Goal: Information Seeking & Learning: Learn about a topic

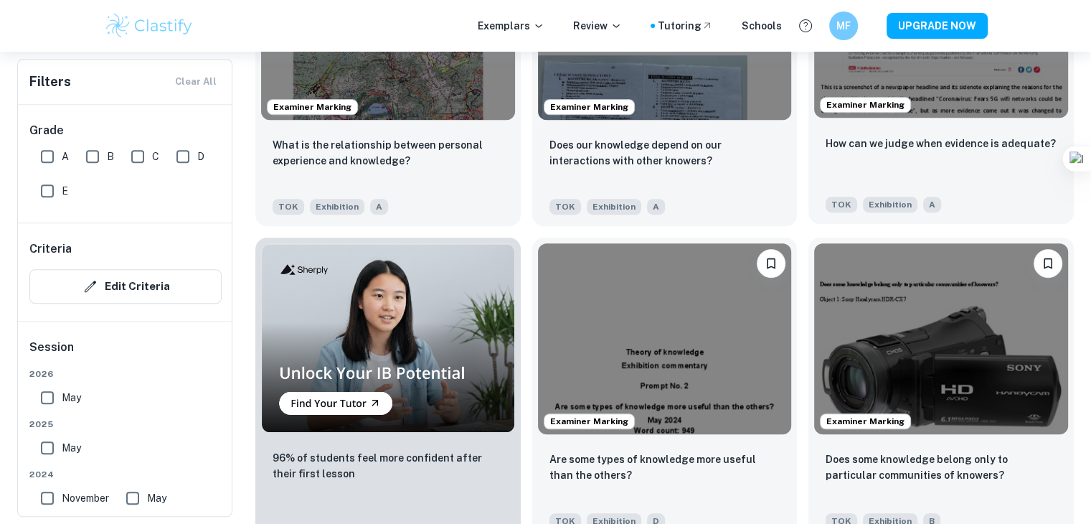
scroll to position [1005, 0]
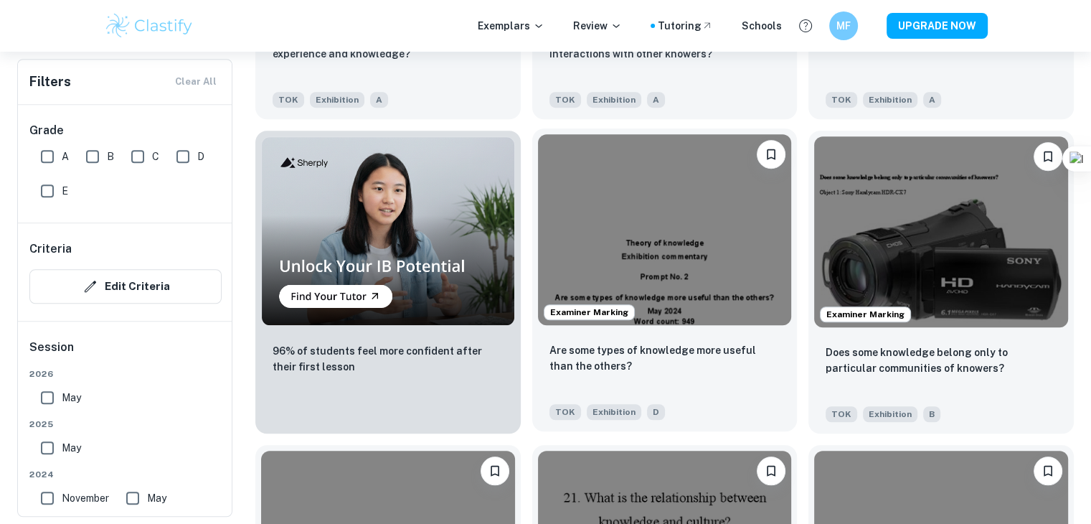
click at [725, 330] on div "Examiner Marking" at bounding box center [664, 229] width 265 height 202
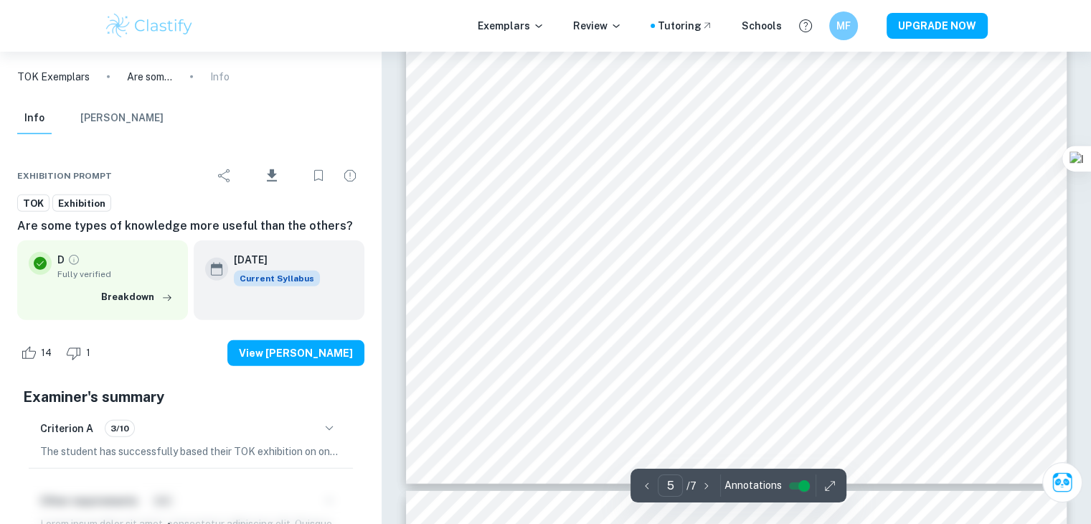
scroll to position [4162, 0]
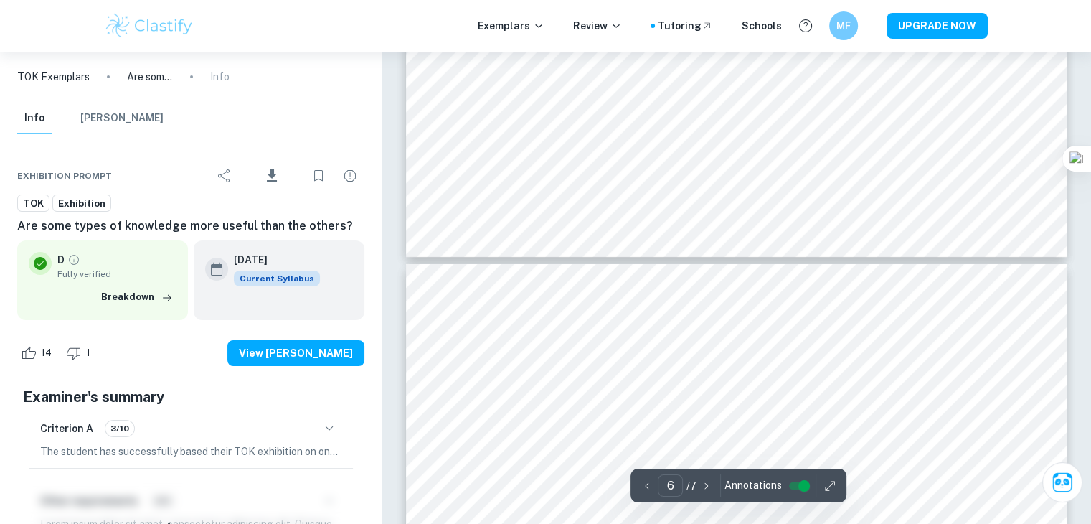
type input "7"
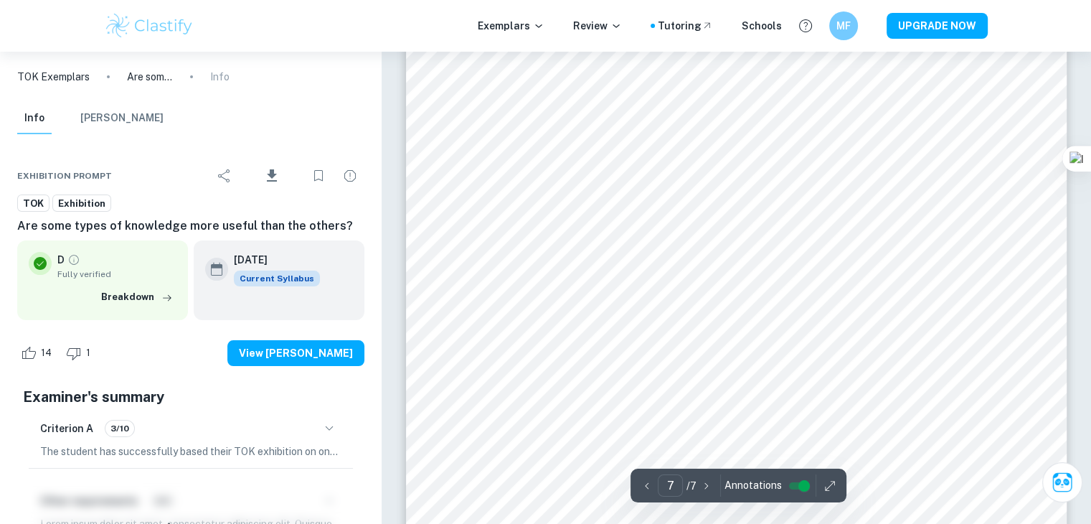
scroll to position [5669, 0]
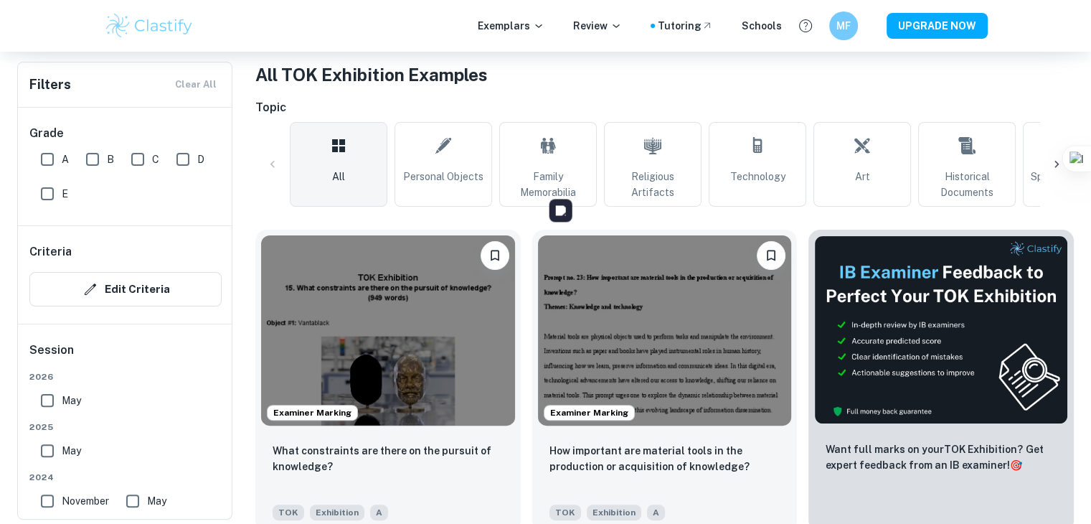
scroll to position [359, 0]
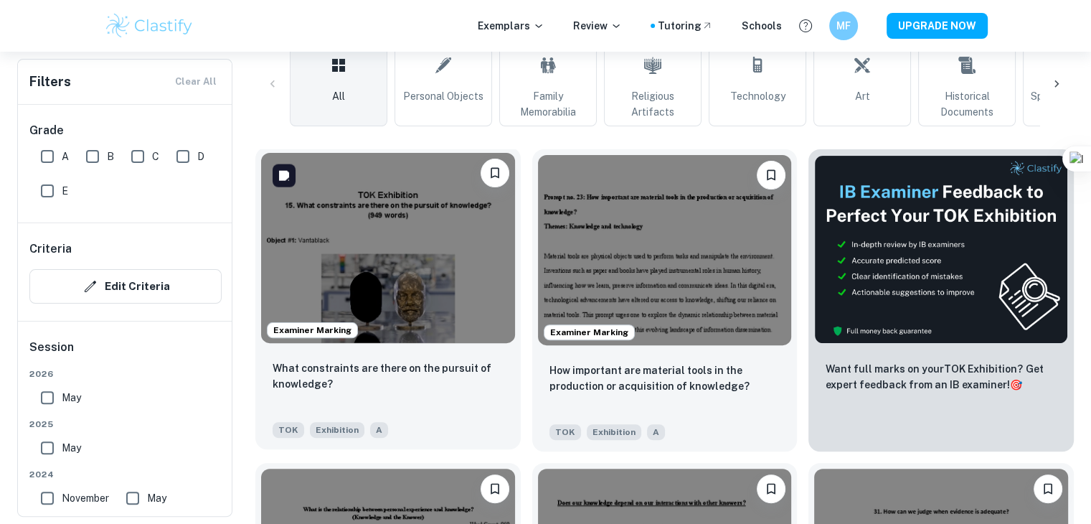
click at [423, 288] on img at bounding box center [388, 248] width 254 height 190
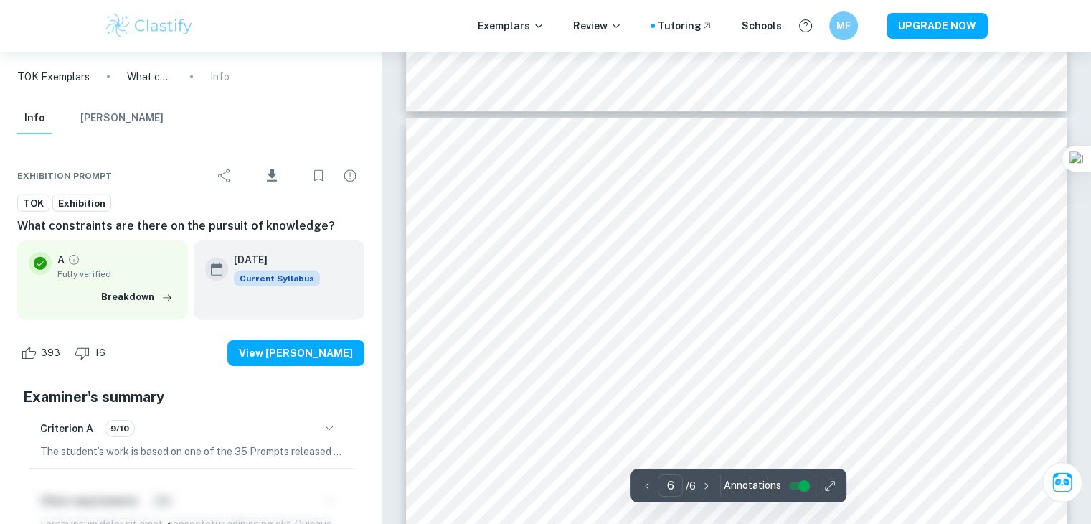
scroll to position [4262, 0]
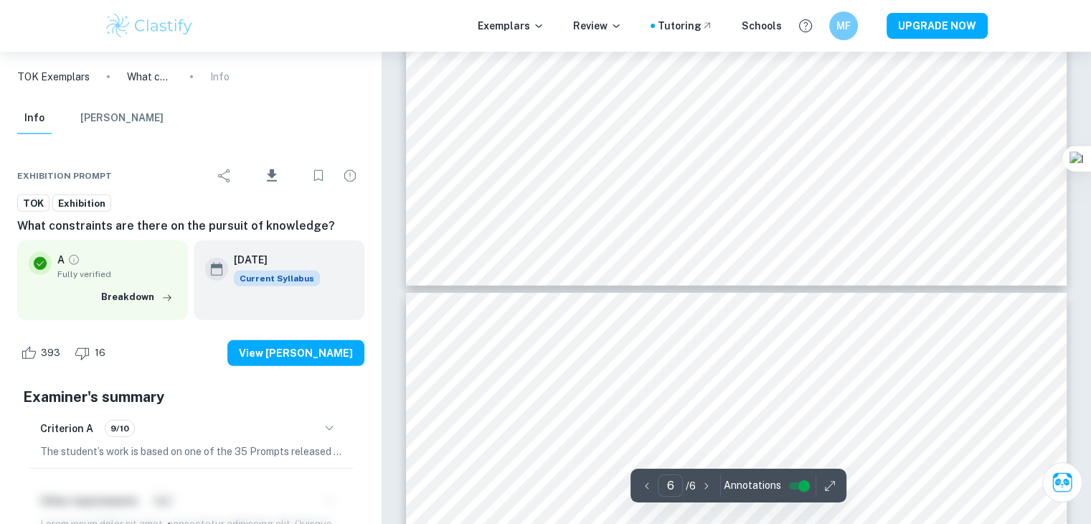
type input "5"
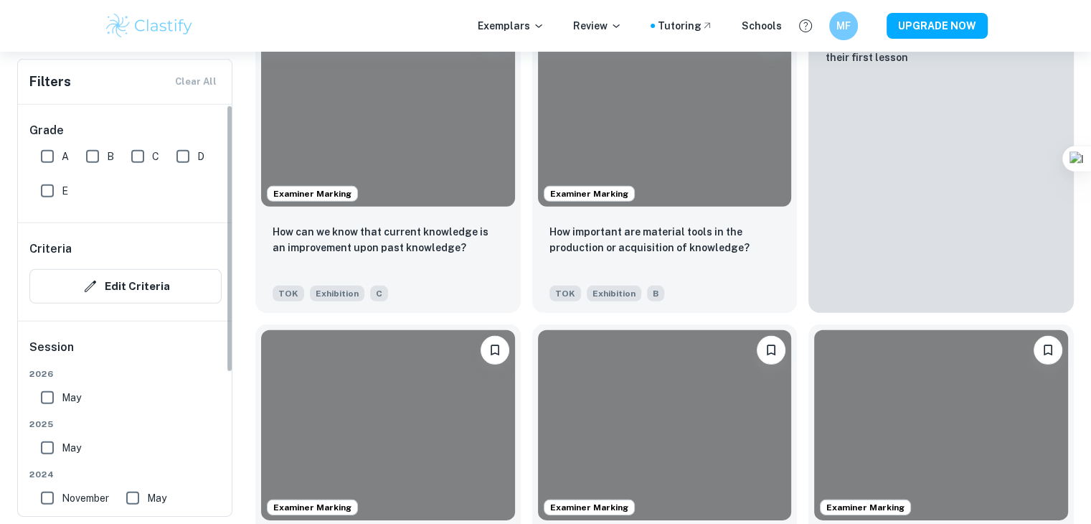
scroll to position [359, 0]
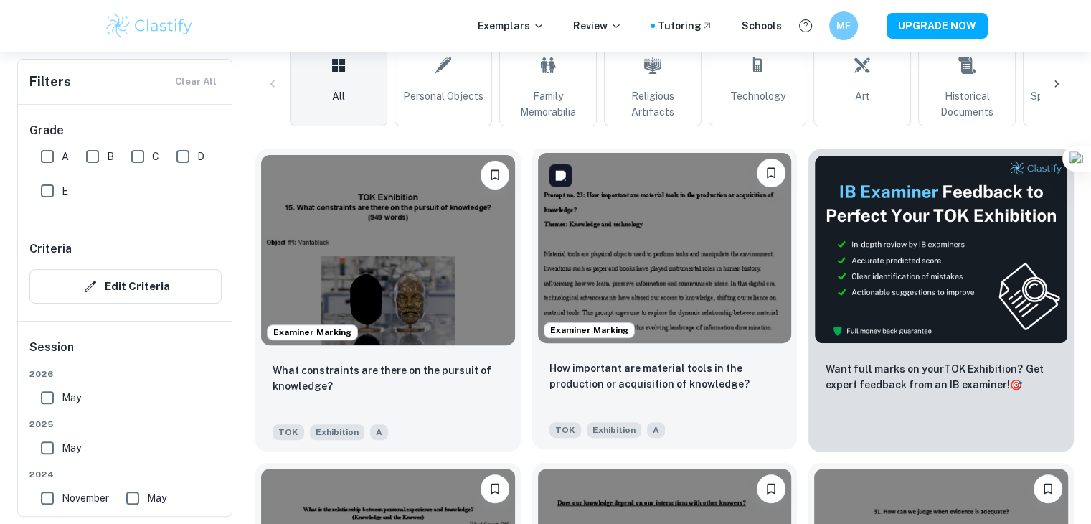
click at [753, 256] on img at bounding box center [665, 248] width 254 height 190
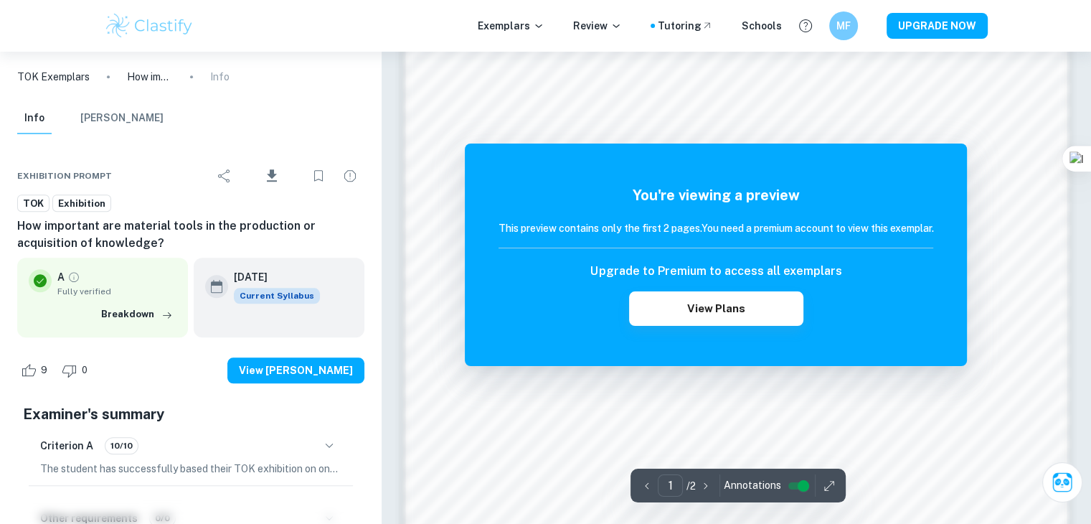
scroll to position [1515, 0]
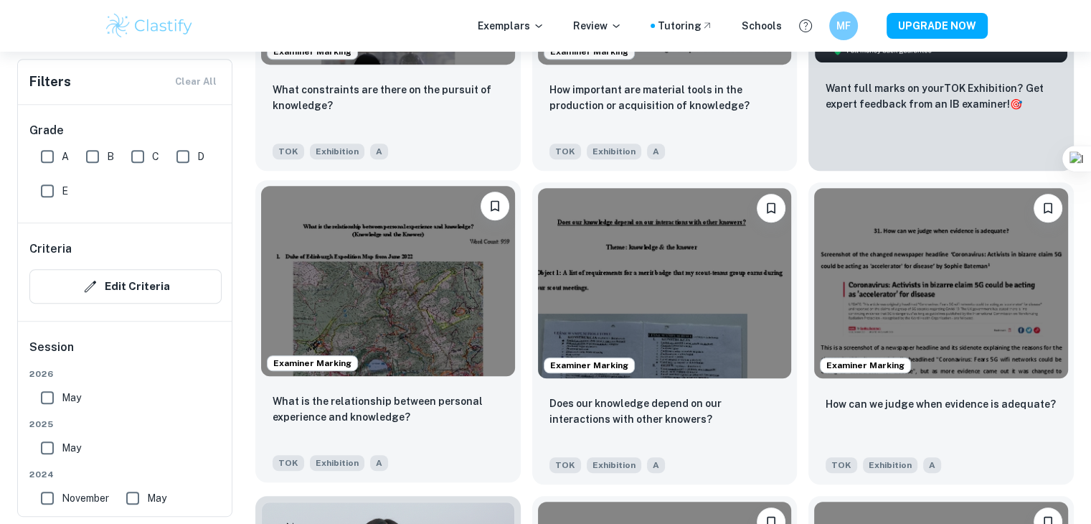
scroll to position [718, 0]
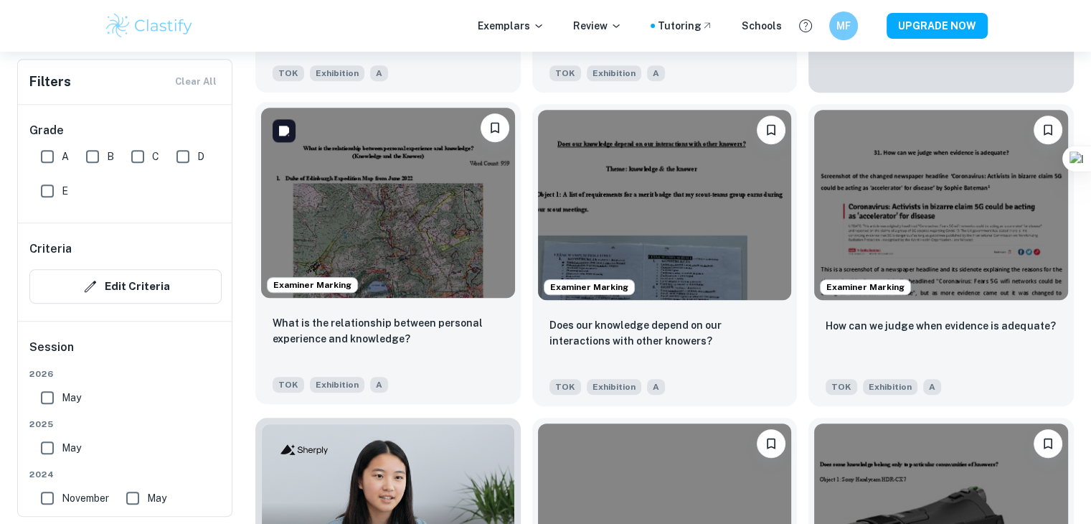
click at [406, 253] on img at bounding box center [388, 203] width 254 height 190
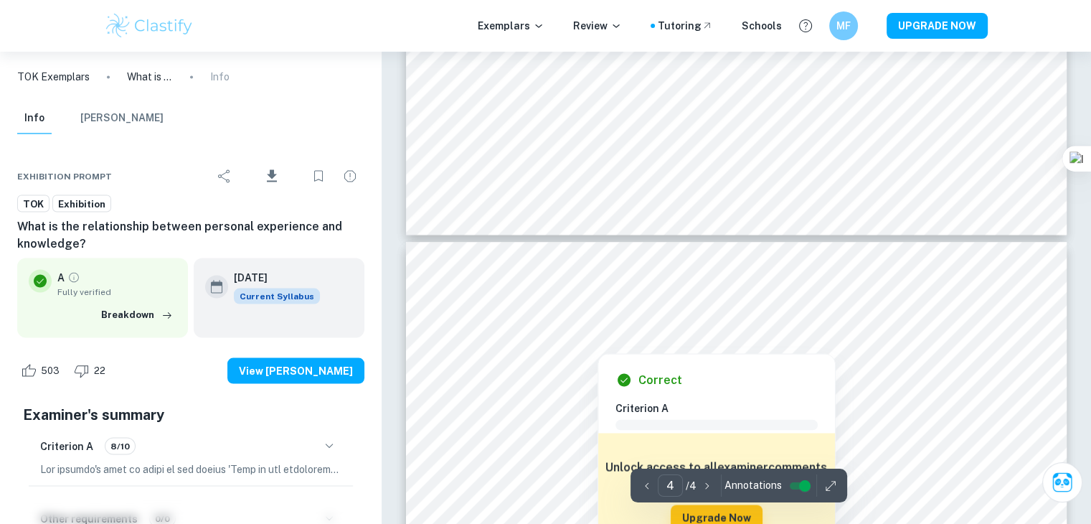
scroll to position [2798, 0]
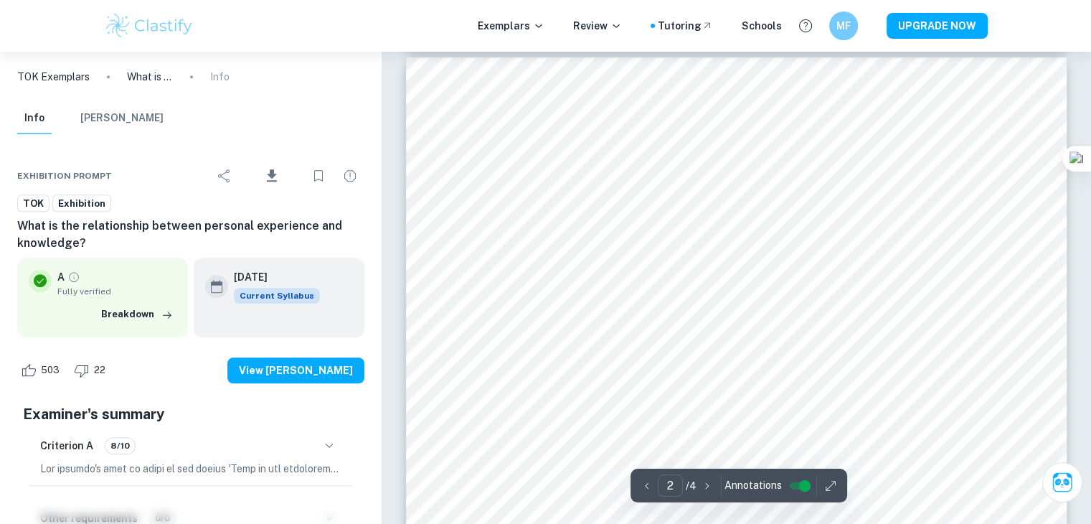
type input "1"
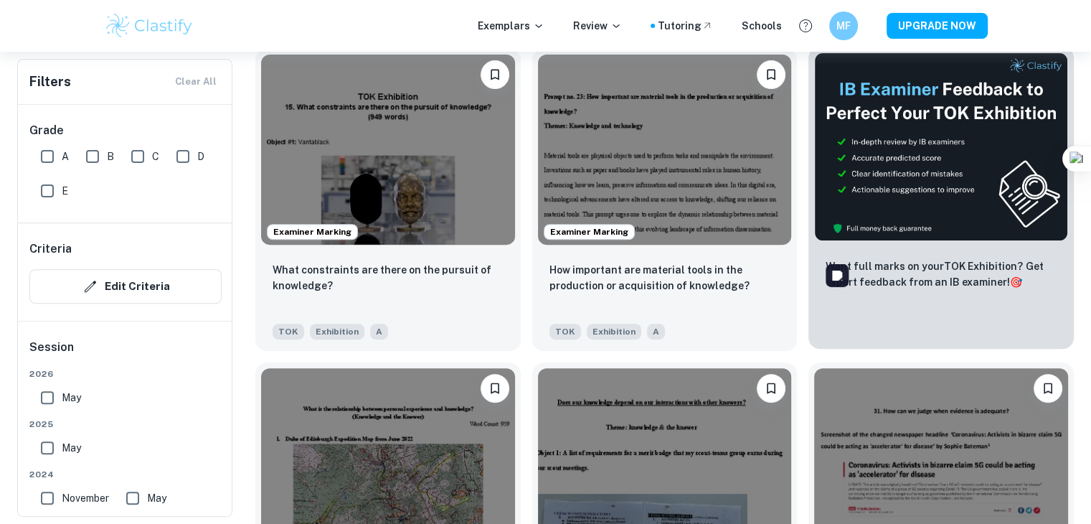
scroll to position [431, 0]
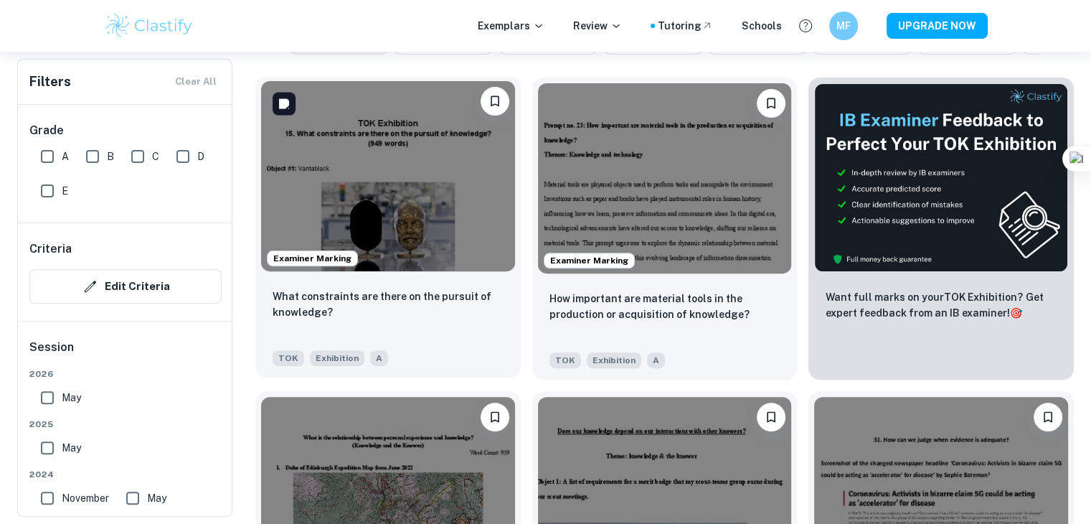
click at [354, 190] on img at bounding box center [388, 176] width 254 height 190
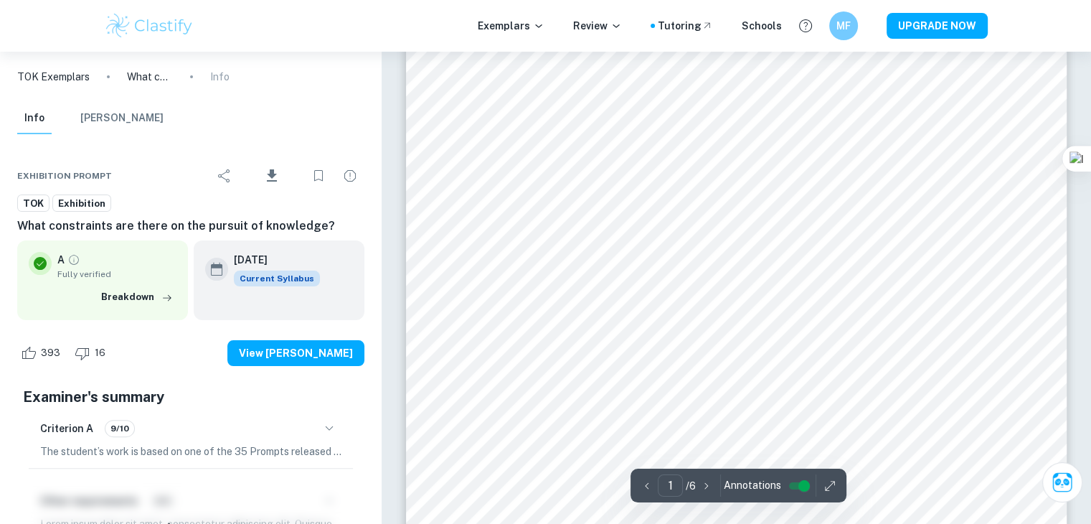
scroll to position [431, 0]
